Goal: Task Accomplishment & Management: Manage account settings

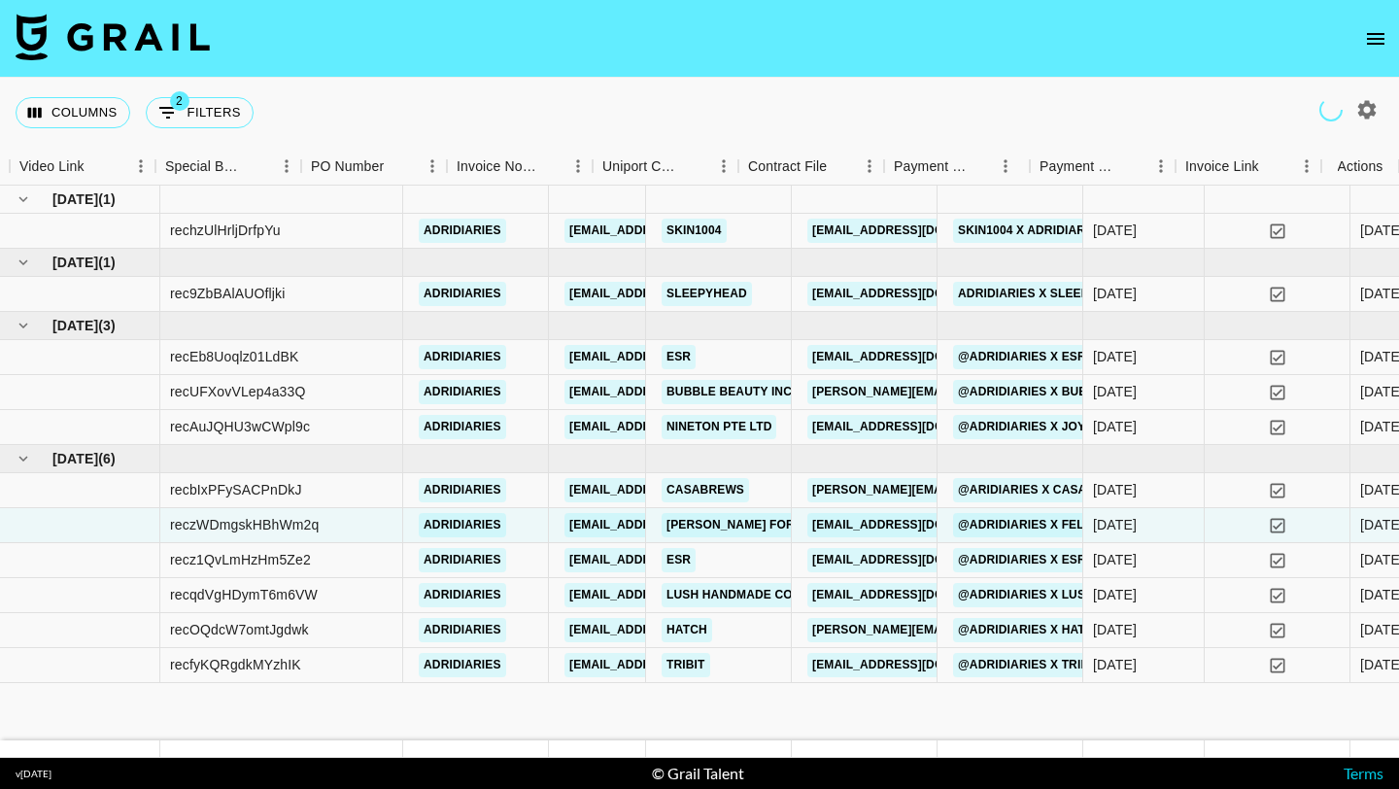
scroll to position [0, 1997]
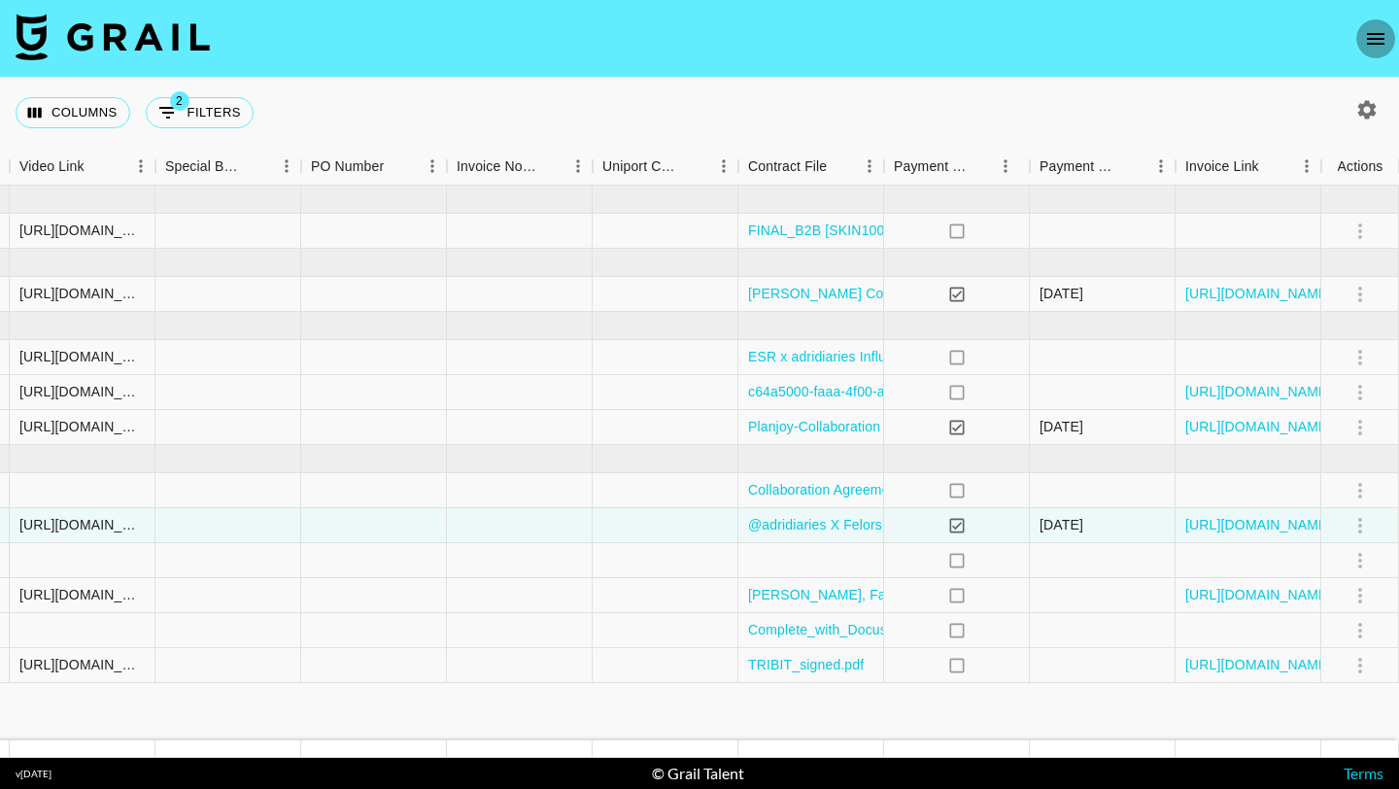
click at [1387, 30] on icon "open drawer" at bounding box center [1375, 38] width 23 height 23
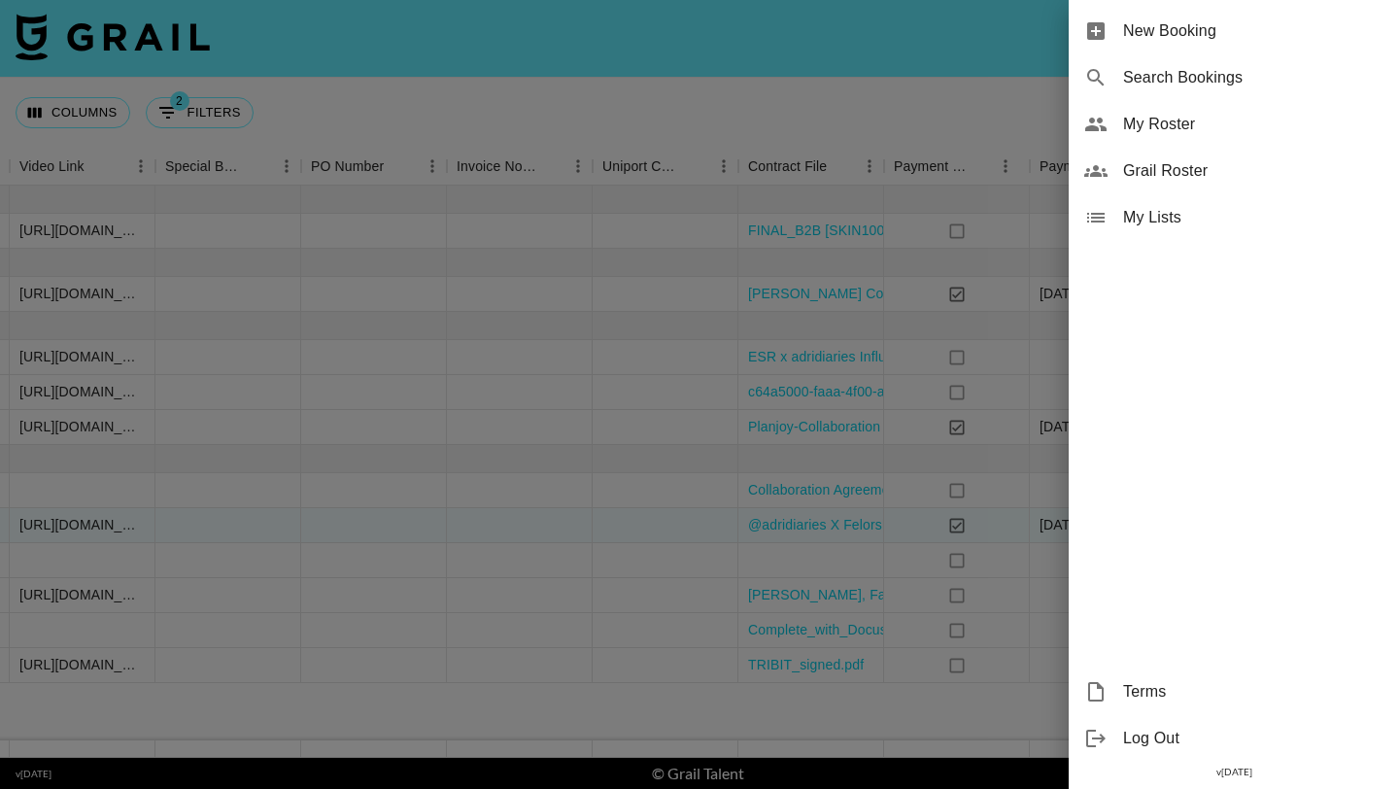
click at [1157, 129] on span "My Roster" at bounding box center [1253, 124] width 260 height 23
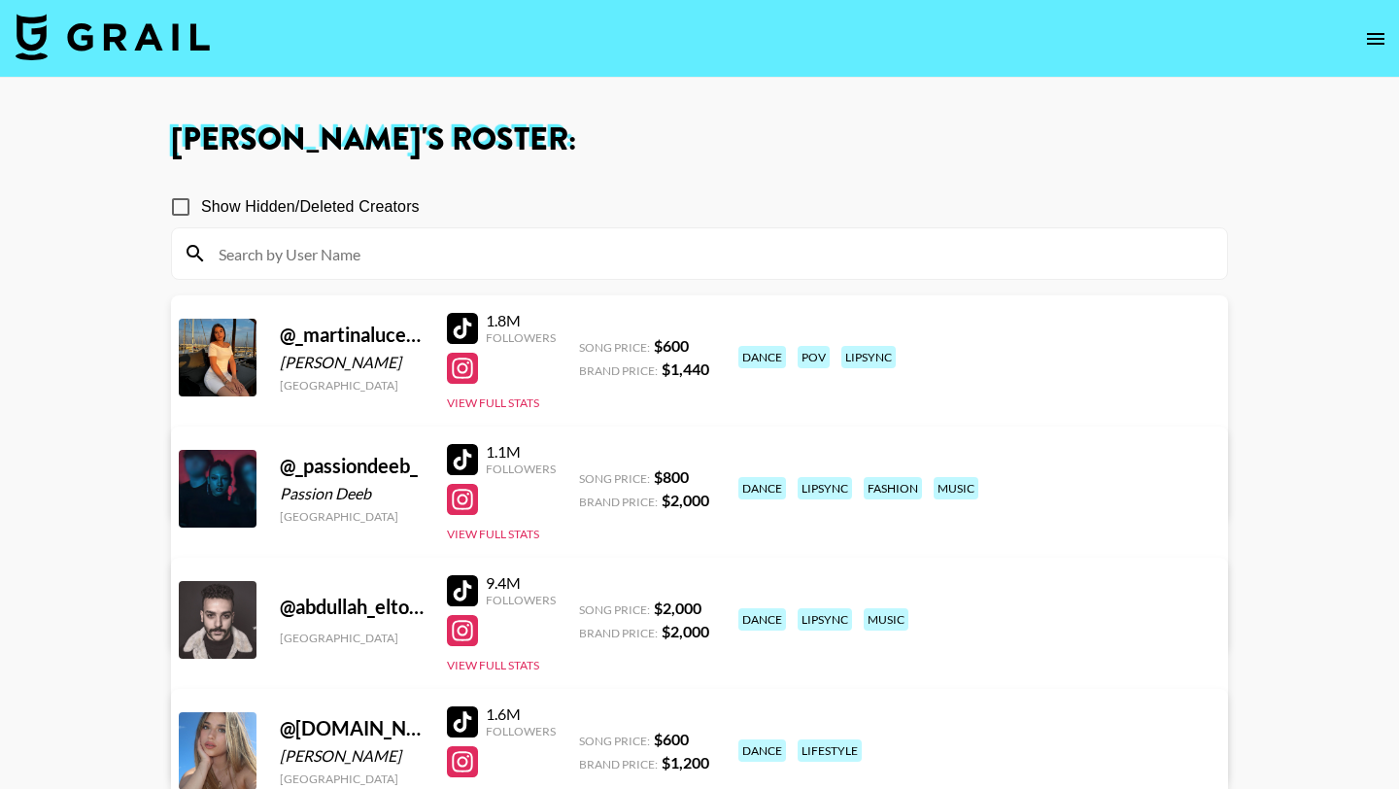
click at [496, 264] on input at bounding box center [711, 253] width 1009 height 31
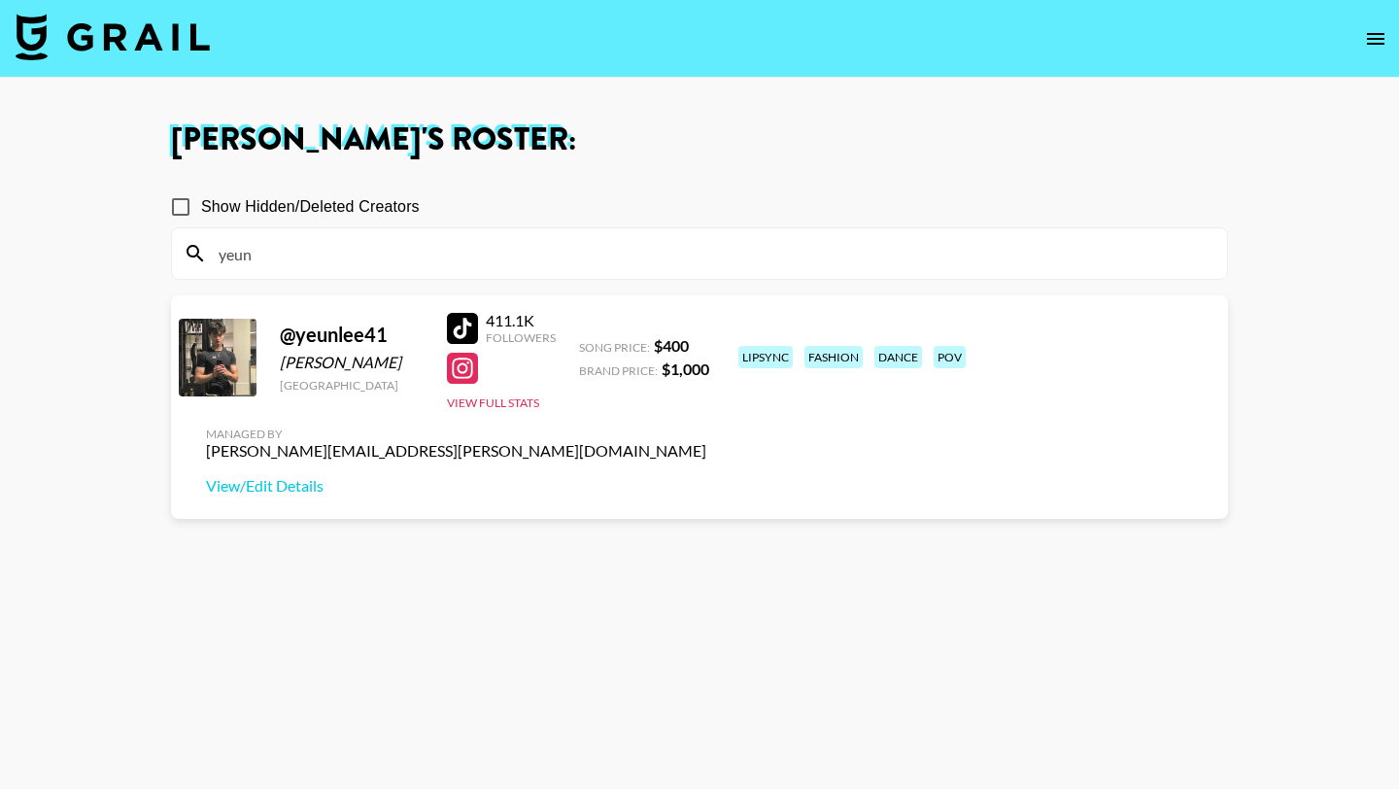
type input "yeun"
click at [469, 321] on div at bounding box center [462, 328] width 31 height 31
click at [706, 476] on link "View/Edit Details" at bounding box center [456, 485] width 500 height 19
click at [138, 45] on img at bounding box center [113, 37] width 194 height 47
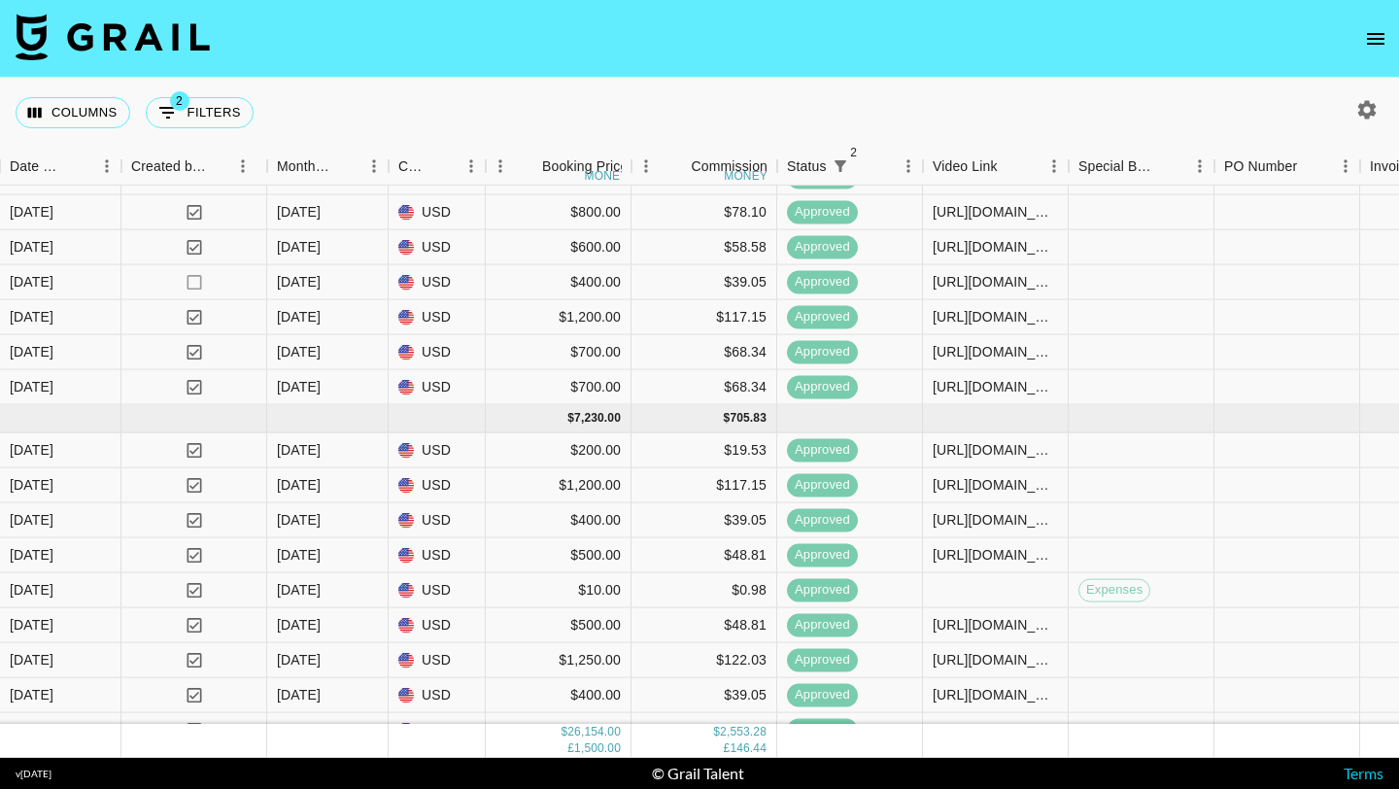
scroll to position [1434, 1084]
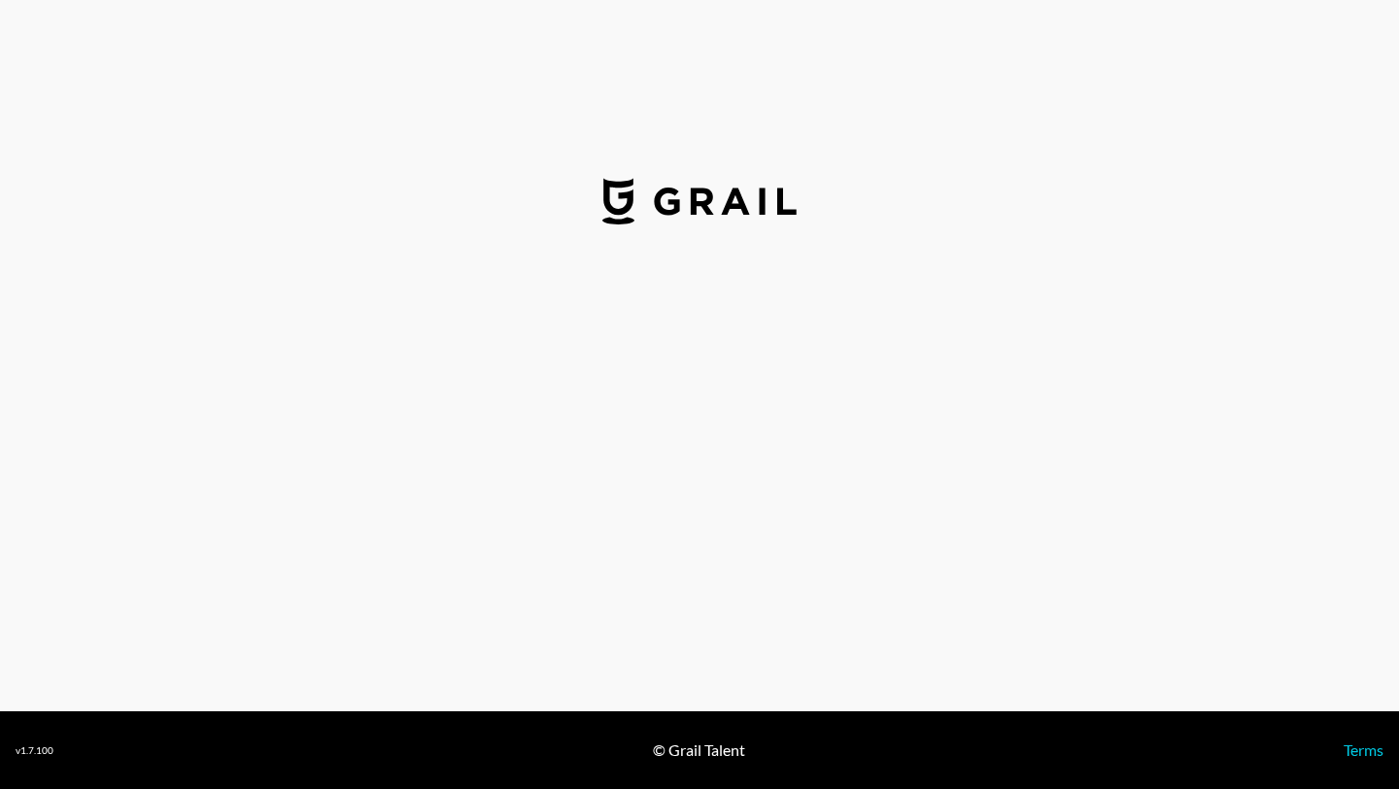
select select "USD"
